Goal: Task Accomplishment & Management: Manage account settings

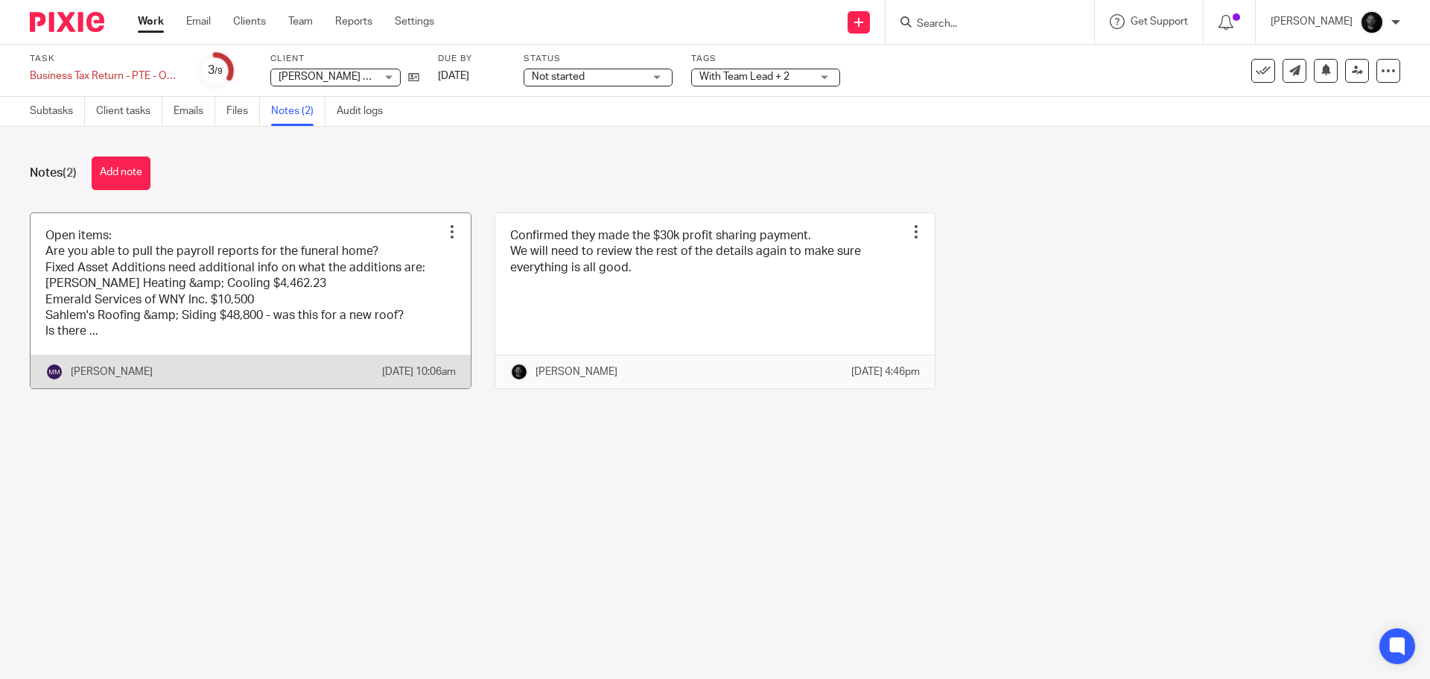
click at [297, 301] on link at bounding box center [251, 300] width 440 height 175
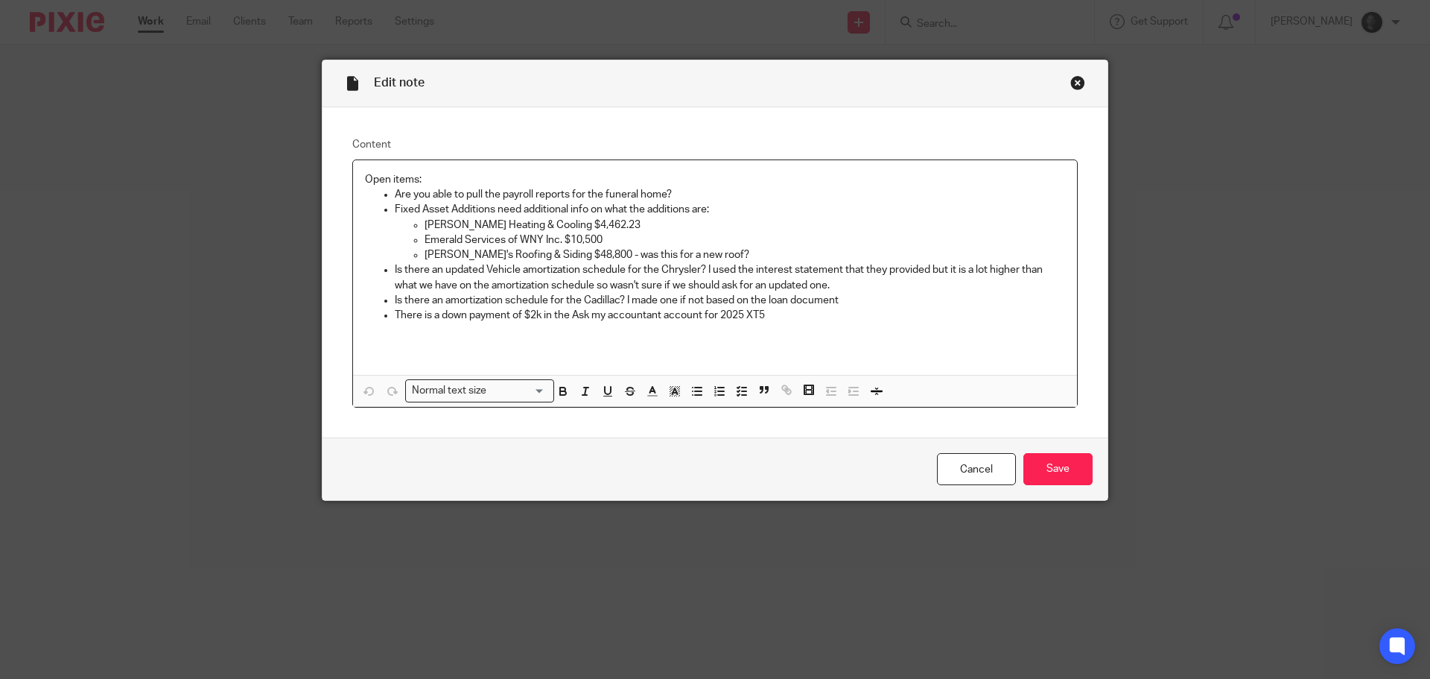
click at [1071, 80] on div "Close this dialog window" at bounding box center [1078, 82] width 15 height 15
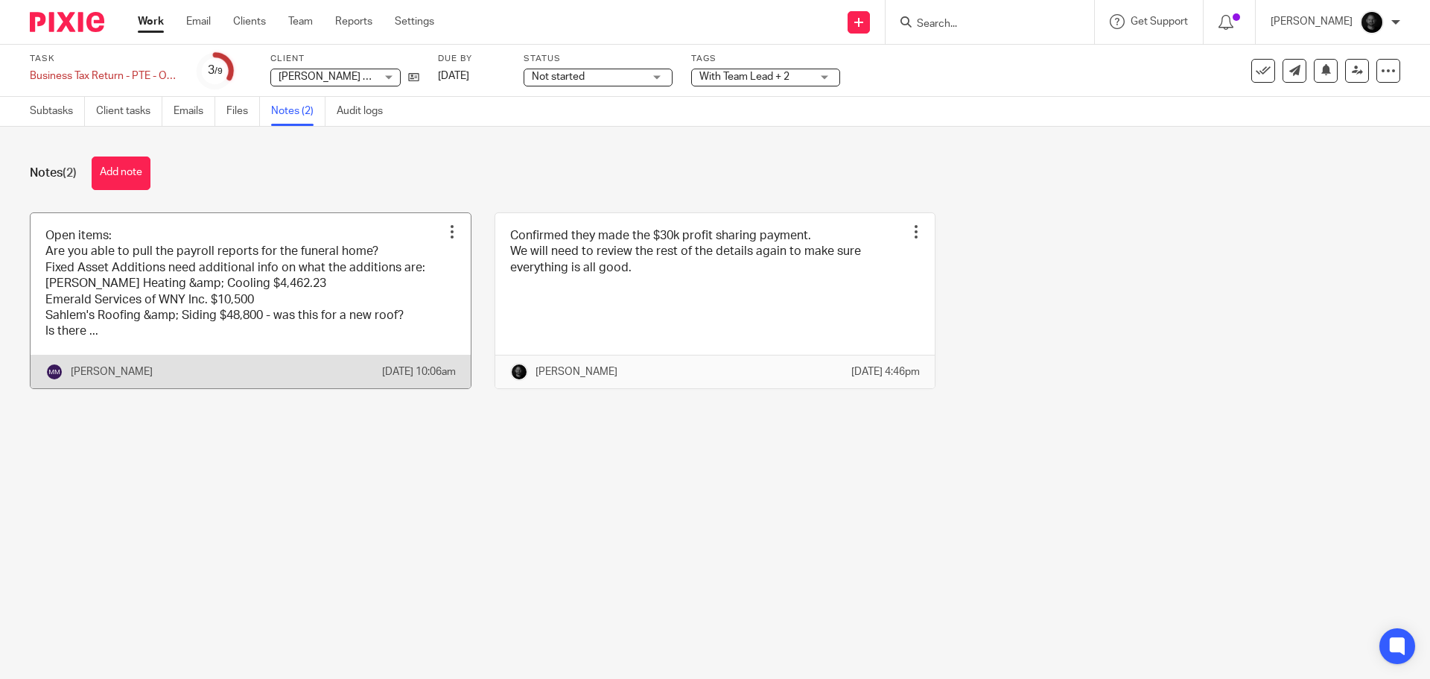
click at [277, 298] on link at bounding box center [251, 300] width 440 height 175
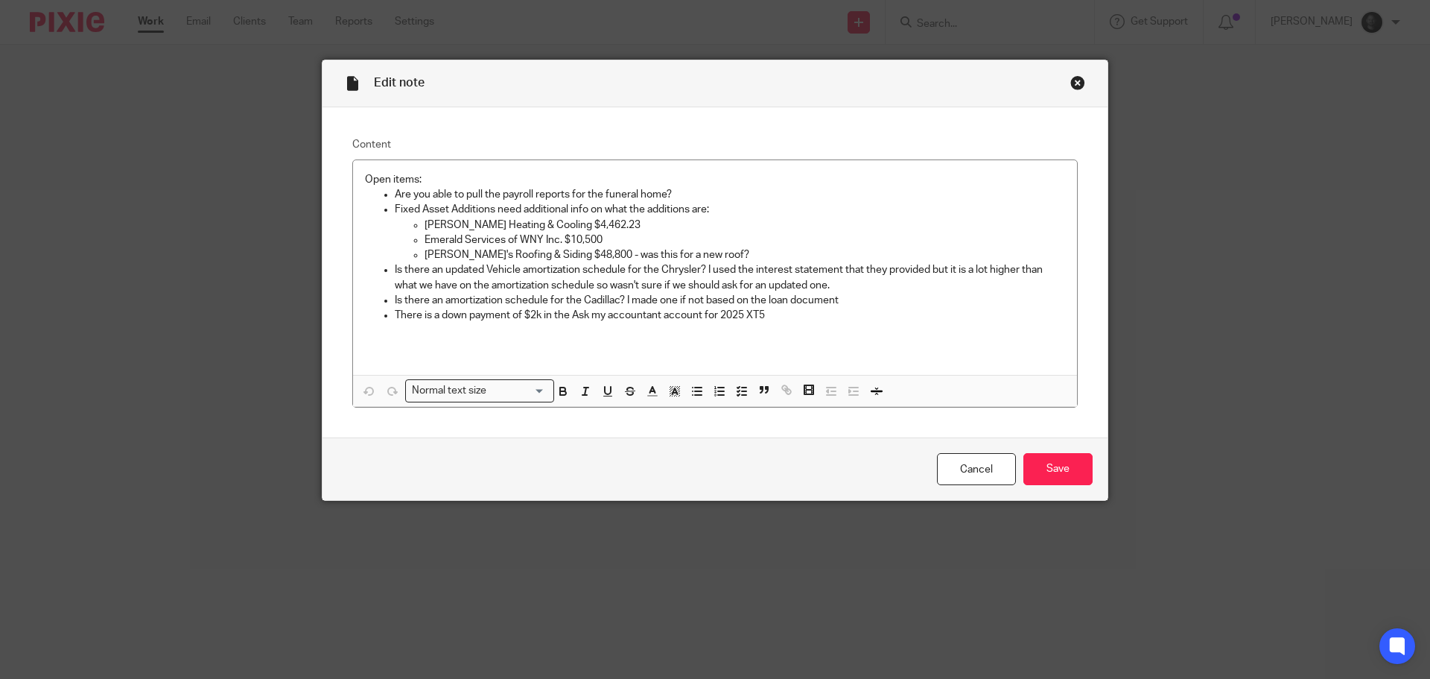
click at [1071, 80] on div "Close this dialog window" at bounding box center [1078, 82] width 15 height 15
